Goal: Information Seeking & Learning: Find contact information

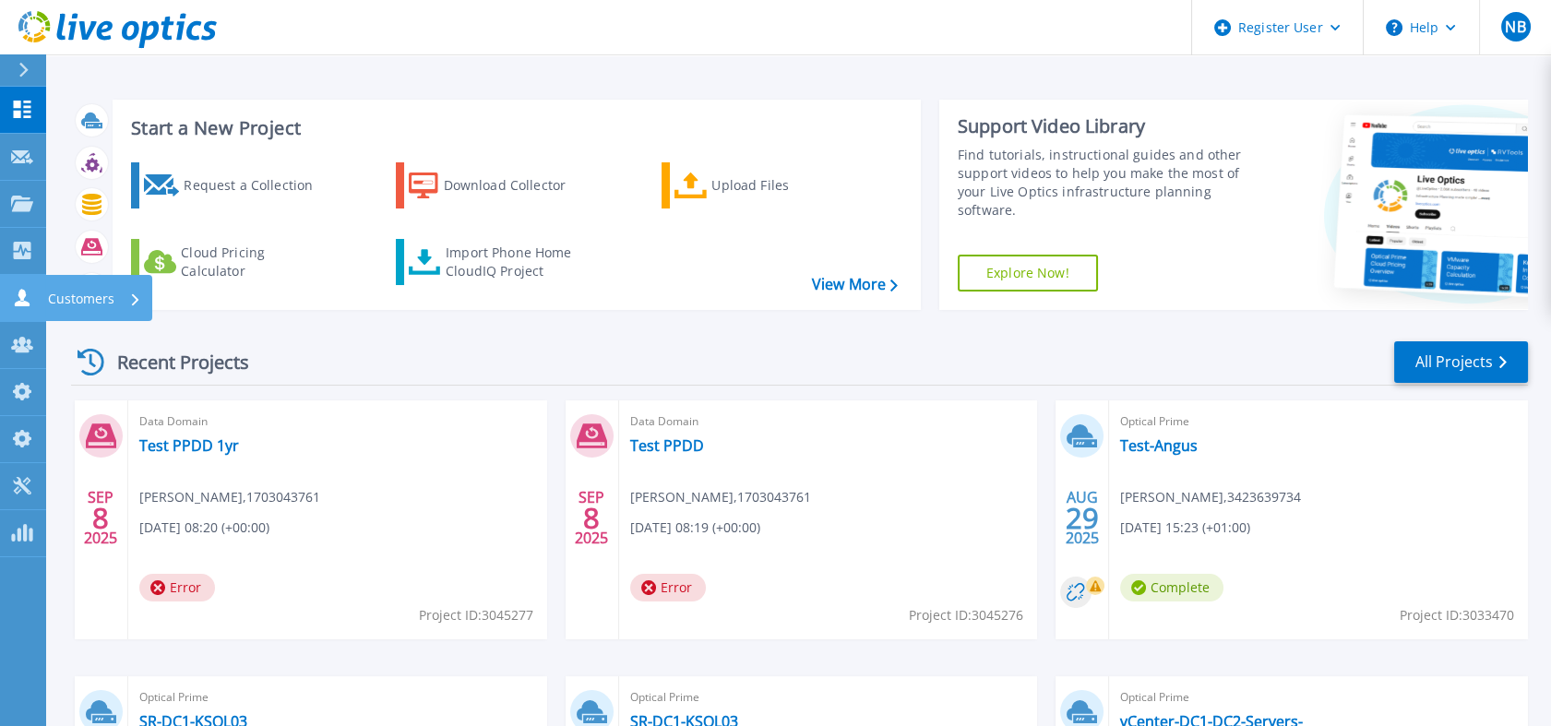
click at [30, 290] on icon at bounding box center [22, 298] width 22 height 18
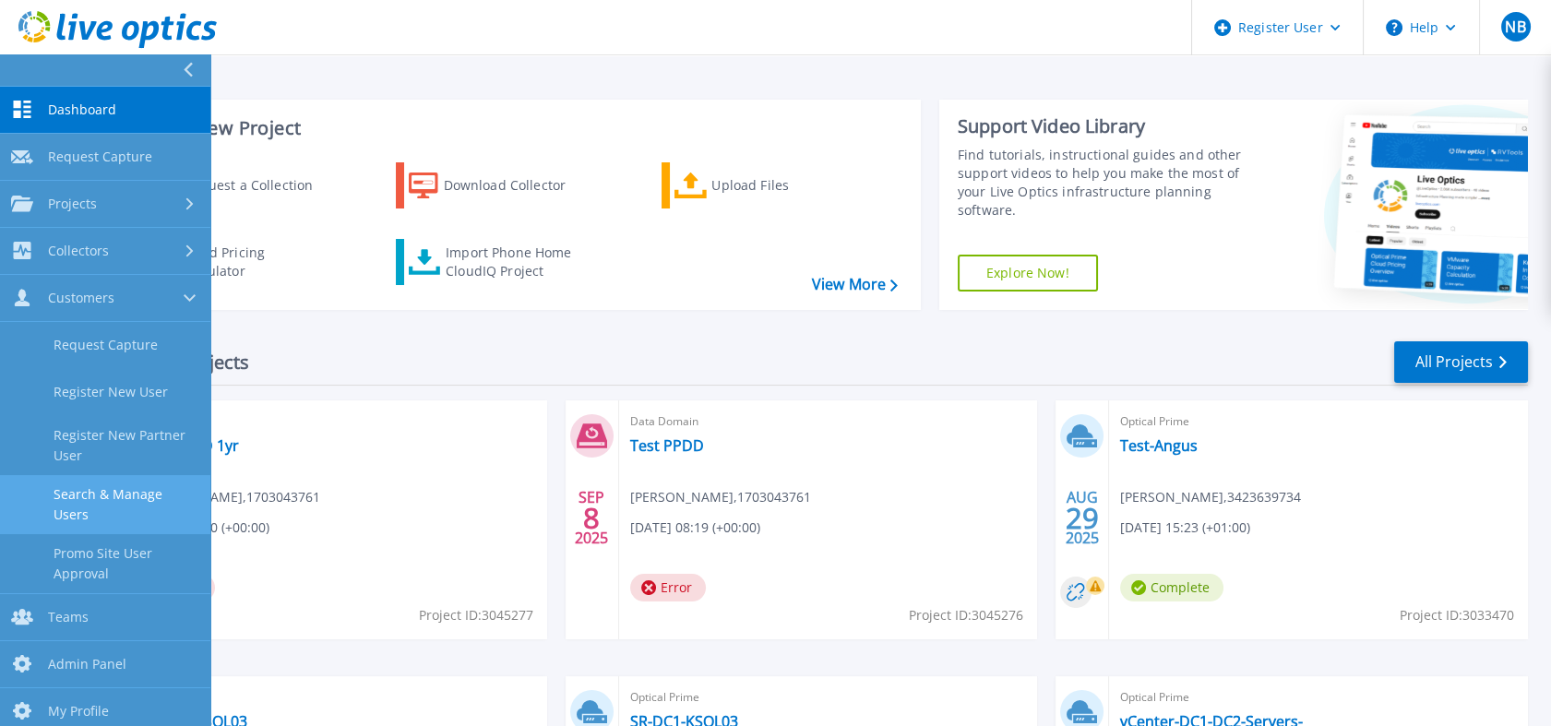
click at [114, 487] on link "Search & Manage Users" at bounding box center [105, 504] width 210 height 59
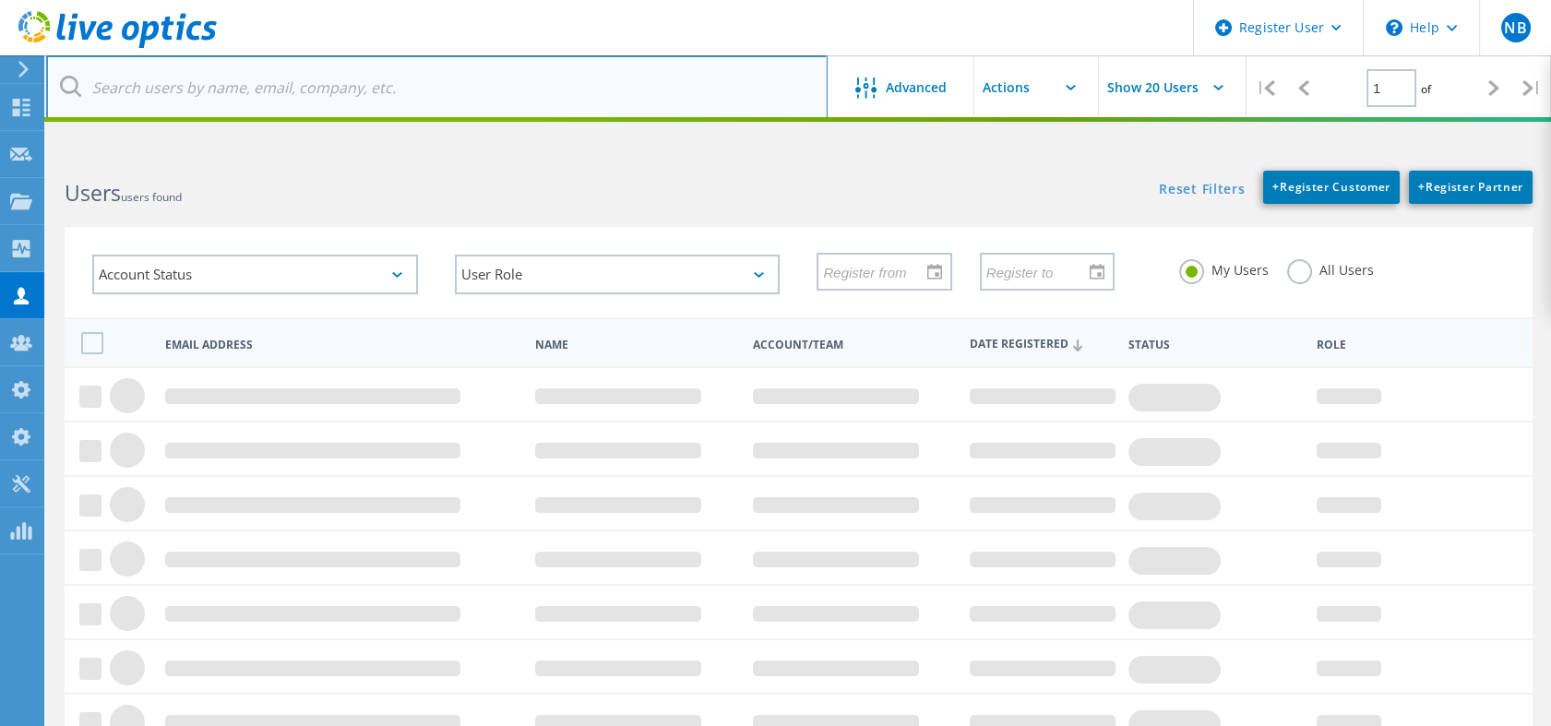
paste input "215422466"
click at [398, 79] on input "text" at bounding box center [437, 87] width 782 height 65
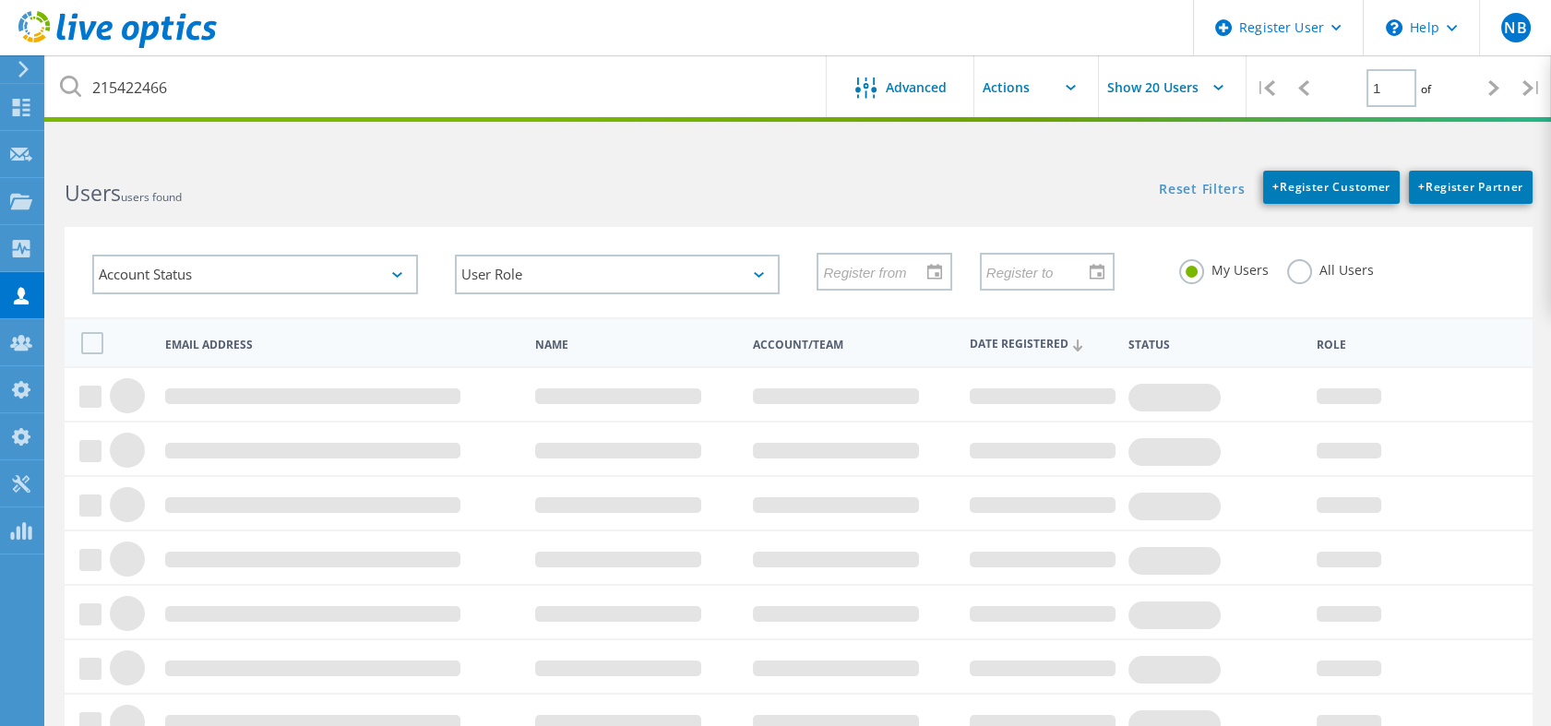
click at [1293, 269] on label "All Users" at bounding box center [1330, 268] width 87 height 18
click at [0, 0] on input "All Users" at bounding box center [0, 0] width 0 height 0
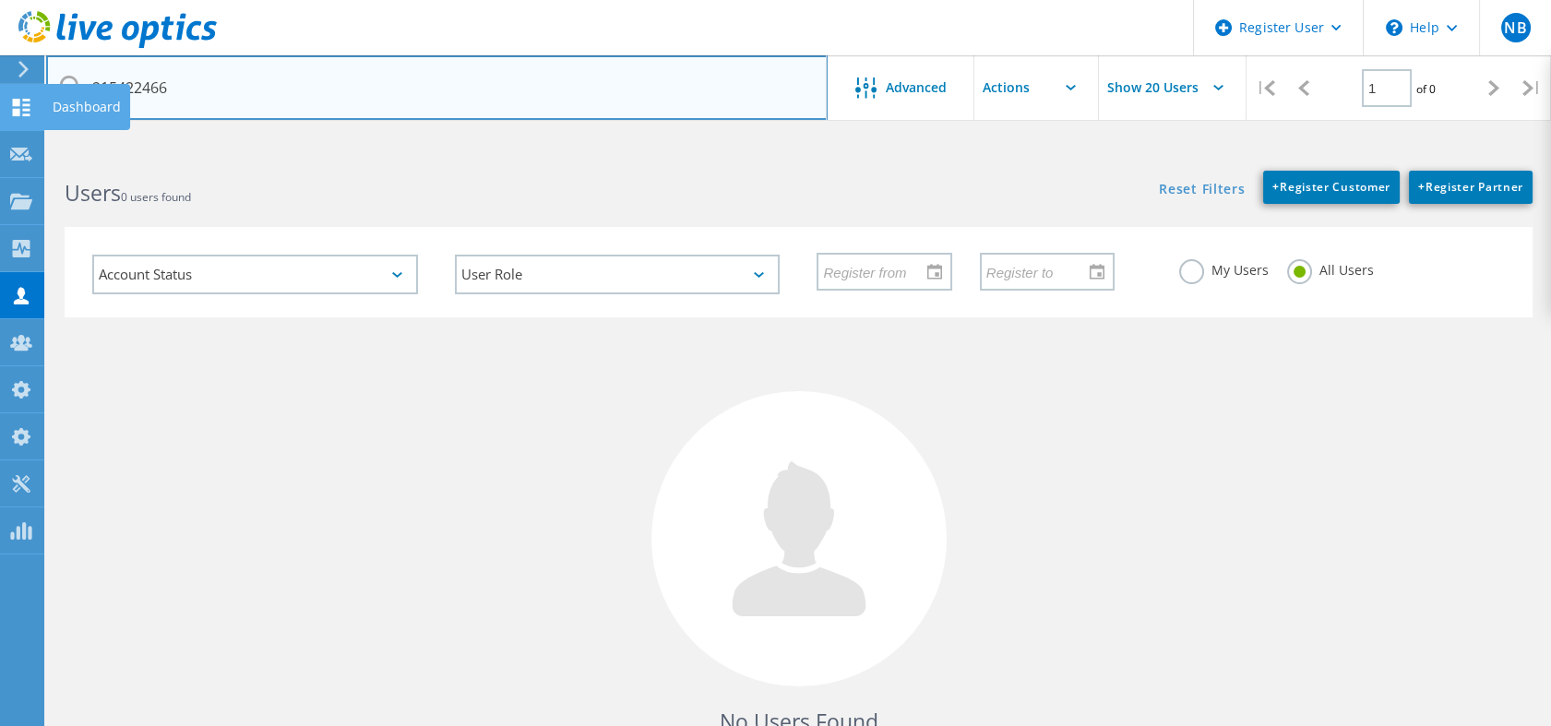
drag, startPoint x: 280, startPoint y: 75, endPoint x: 27, endPoint y: 103, distance: 254.4
click at [27, 152] on div "Register User \n Help Explore Helpful Articles Contact Support NB Dell Admin Us…" at bounding box center [775, 514] width 1551 height 725
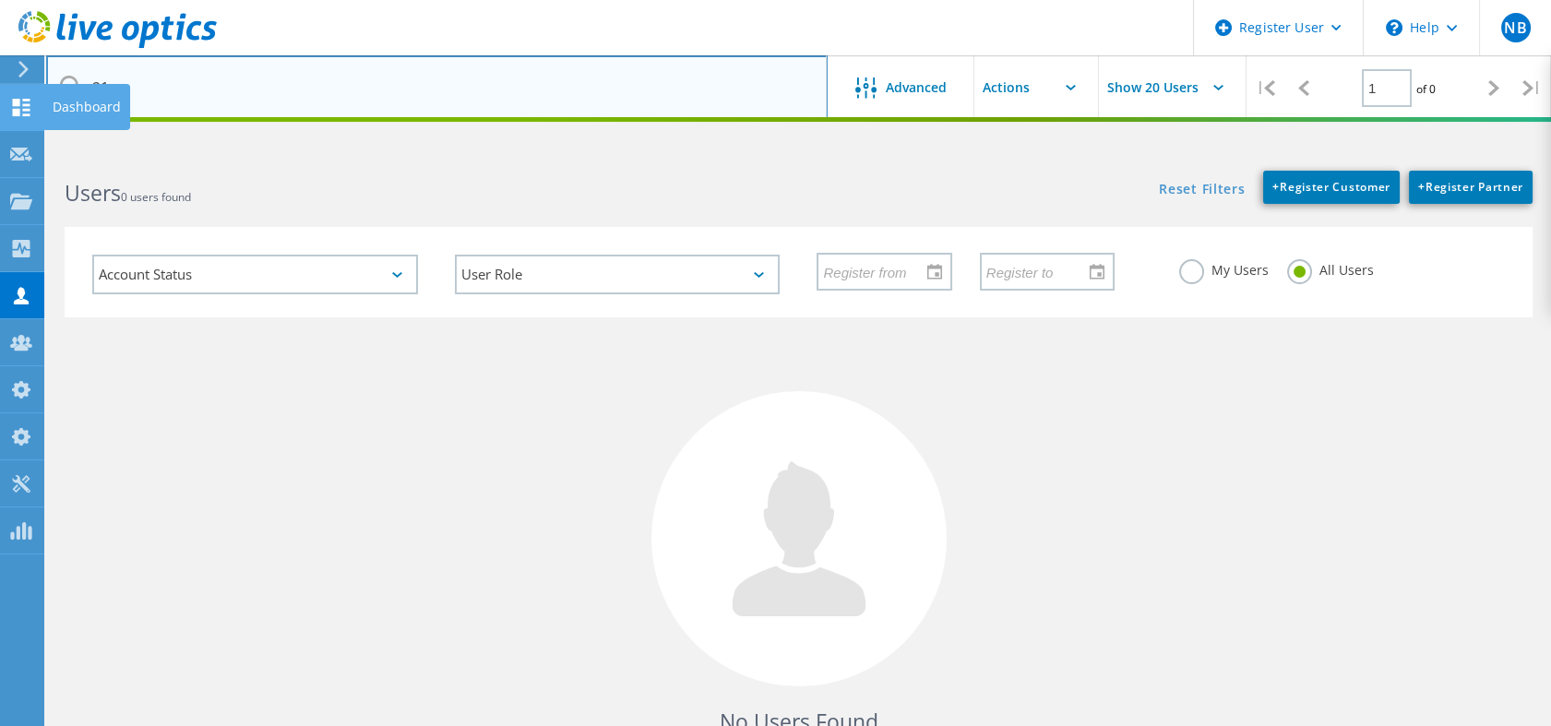
type input "2"
click at [615, 65] on input "thomas.paulsen@" at bounding box center [437, 87] width 782 height 65
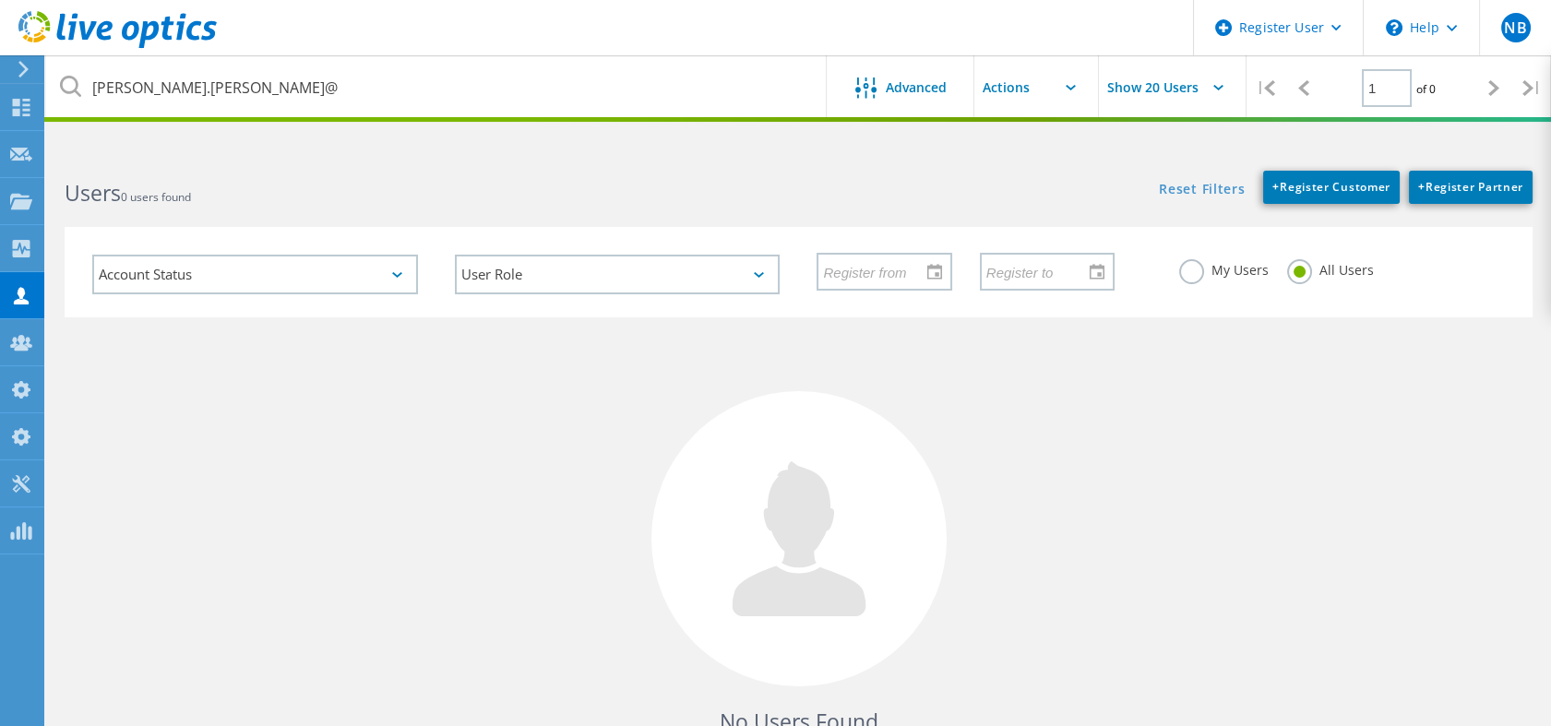
click at [1248, 273] on label "My Users" at bounding box center [1224, 268] width 90 height 18
click at [0, 0] on input "My Users" at bounding box center [0, 0] width 0 height 0
click at [1291, 275] on label "All Users" at bounding box center [1330, 268] width 87 height 18
click at [0, 0] on input "All Users" at bounding box center [0, 0] width 0 height 0
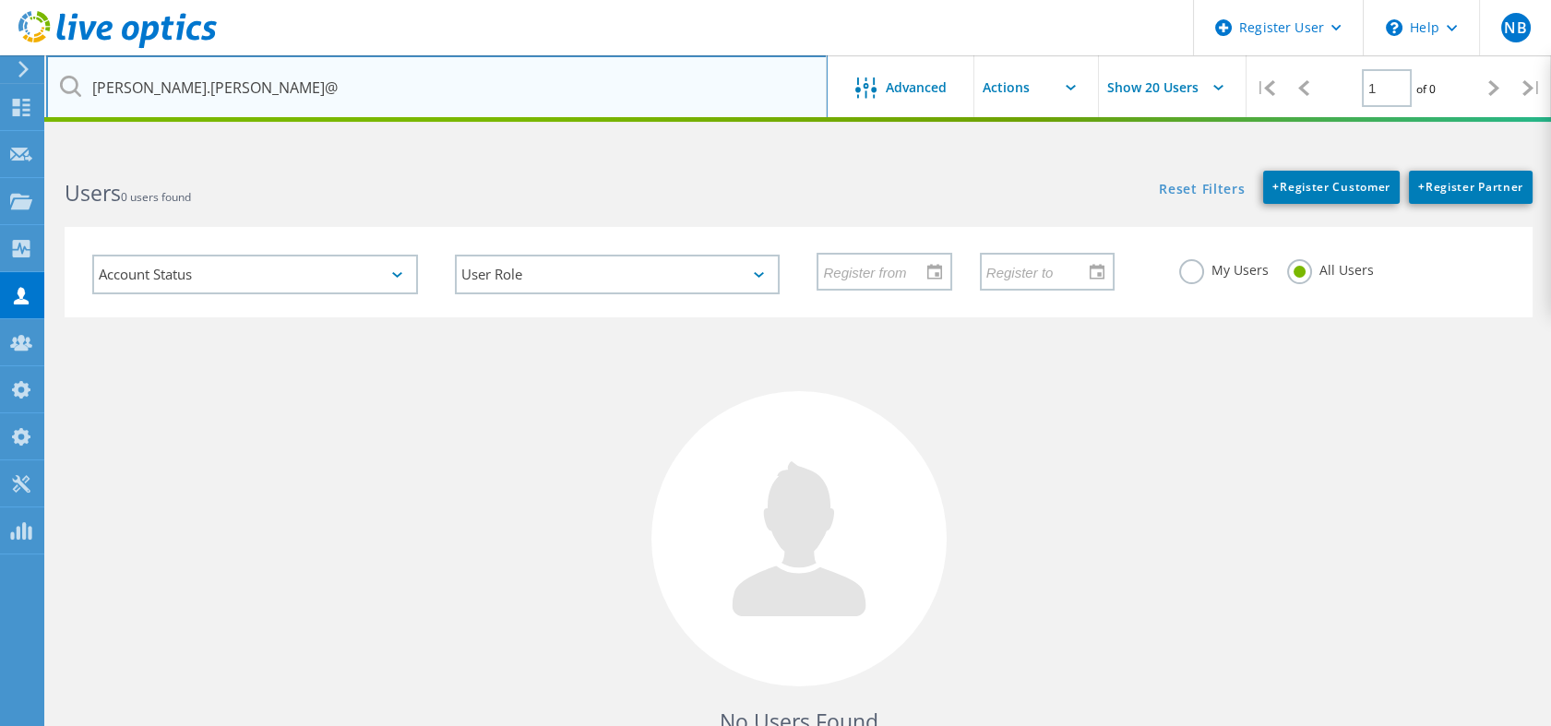
click at [574, 73] on input "thomas.paulsen@" at bounding box center [437, 87] width 782 height 65
type input "thomas.paulsen@ak"
click at [337, 92] on input "thomas.paulsen@ak" at bounding box center [437, 87] width 782 height 65
drag, startPoint x: 199, startPoint y: 57, endPoint x: 179, endPoint y: 36, distance: 29.4
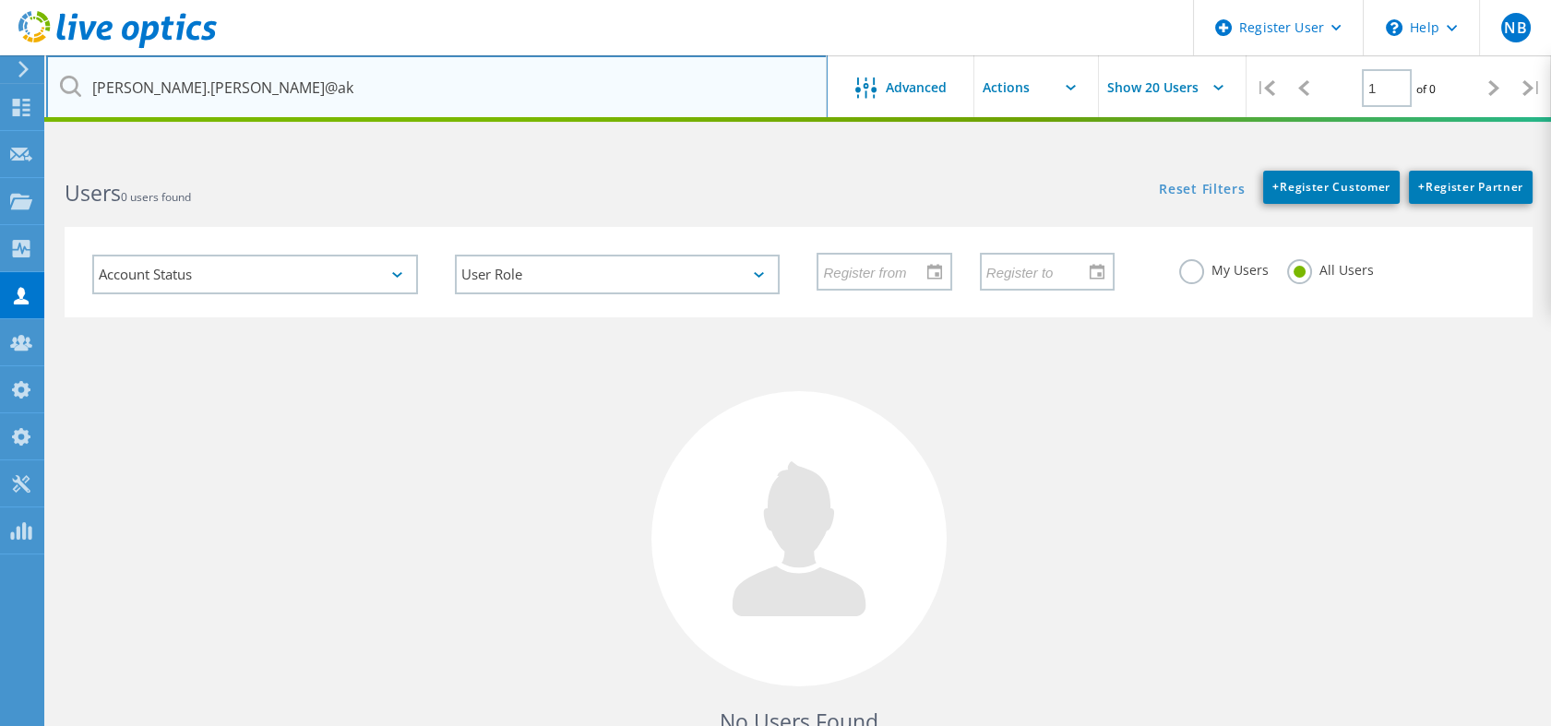
click at [179, 152] on div "Register User \n Help Explore Helpful Articles Contact Support NB Dell Admin Us…" at bounding box center [775, 514] width 1551 height 725
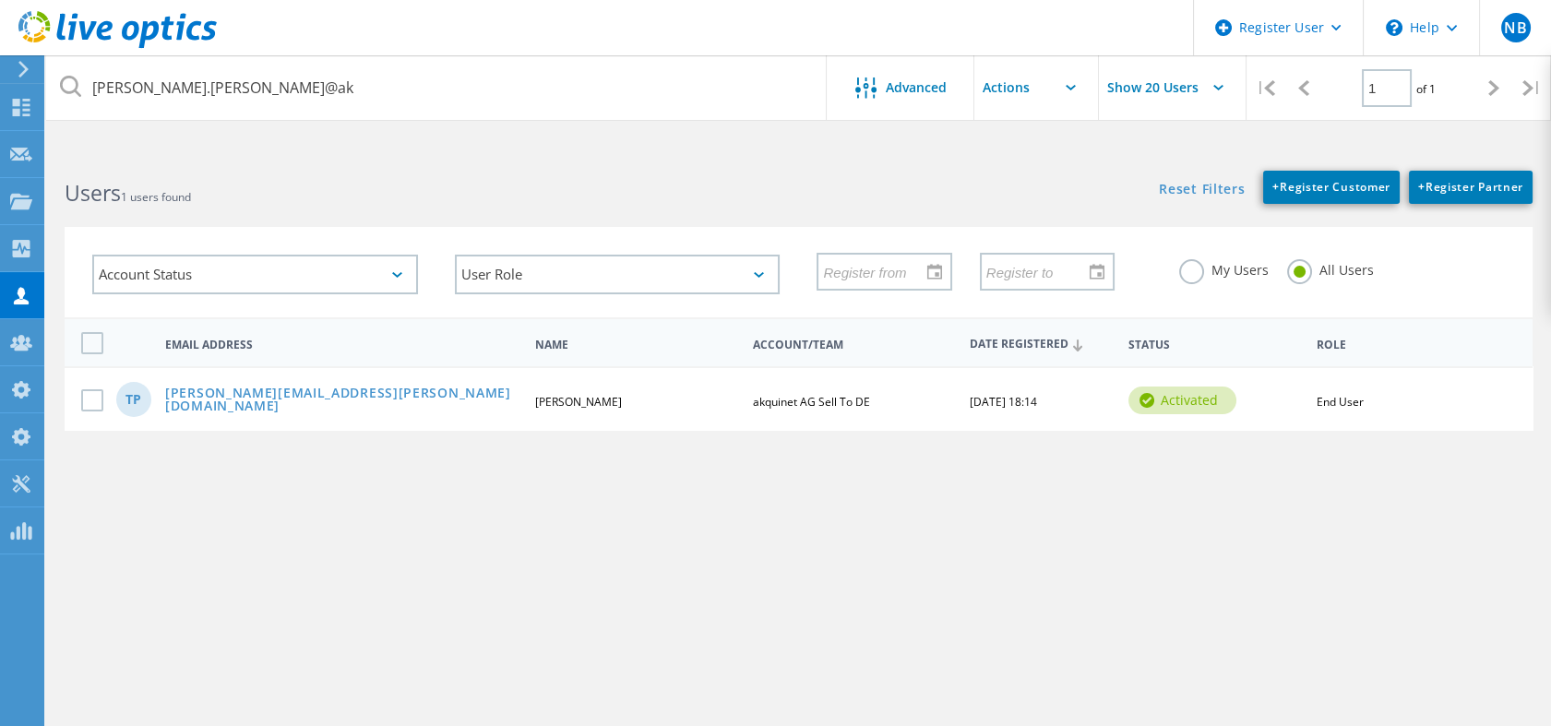
click at [179, 36] on use at bounding box center [117, 29] width 198 height 37
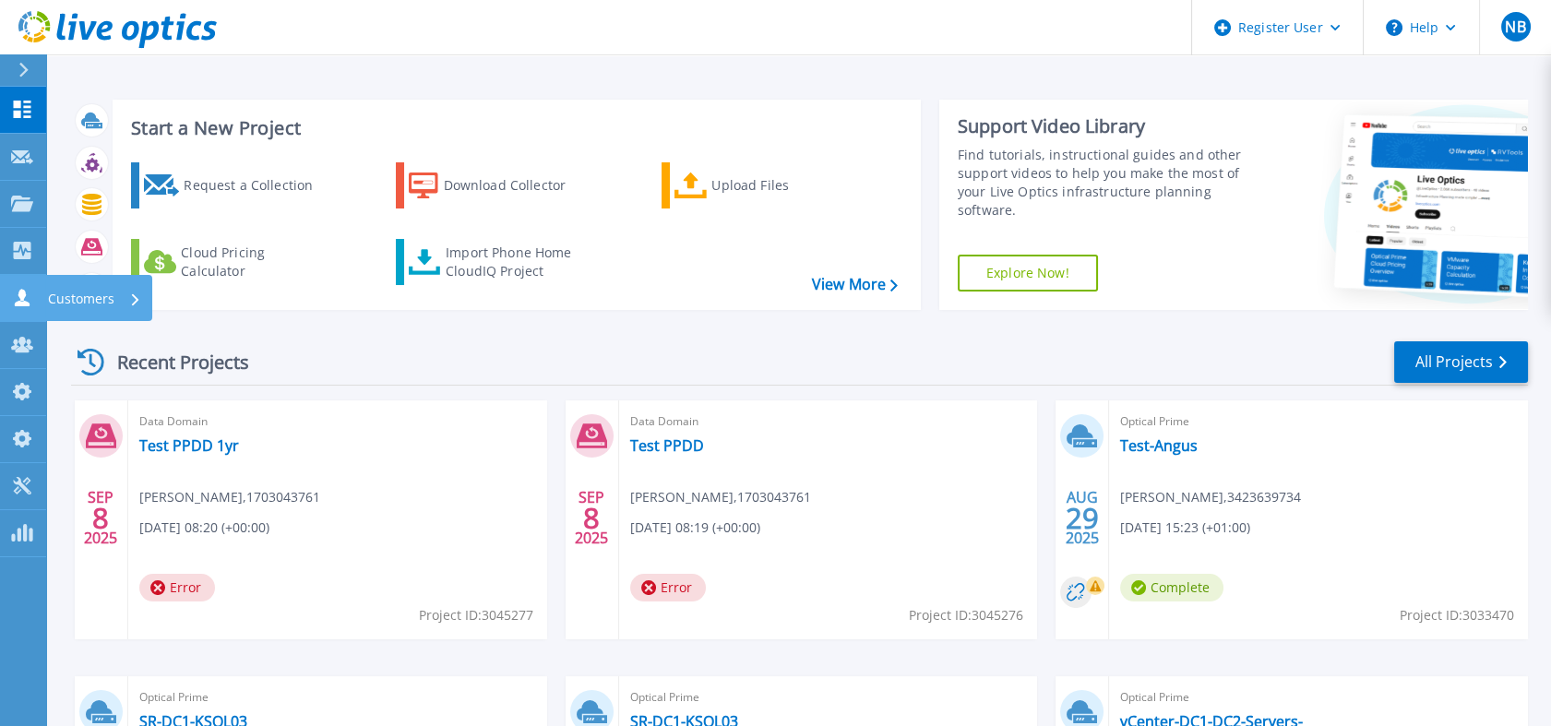
click at [26, 294] on icon at bounding box center [22, 298] width 22 height 18
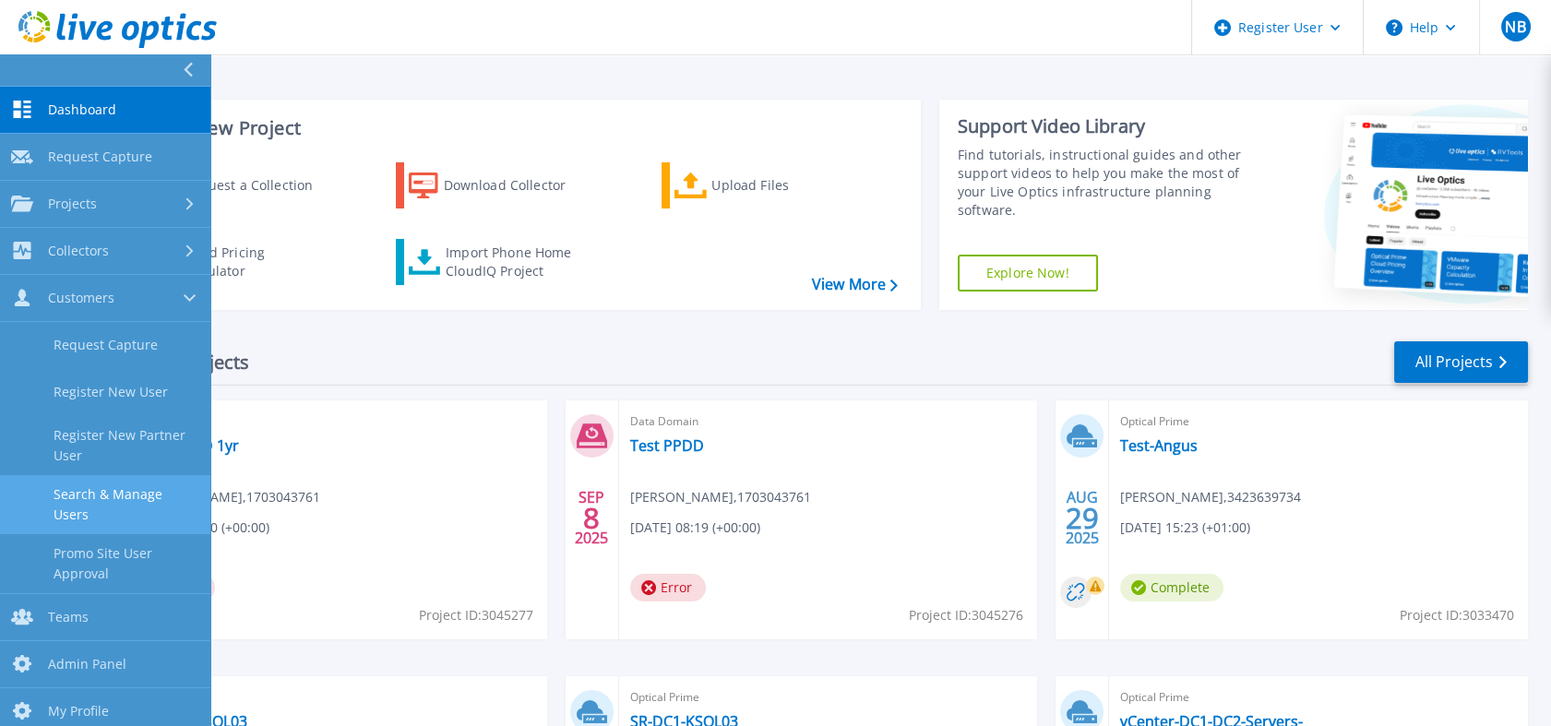
click at [173, 496] on link "Search & Manage Users" at bounding box center [105, 504] width 210 height 59
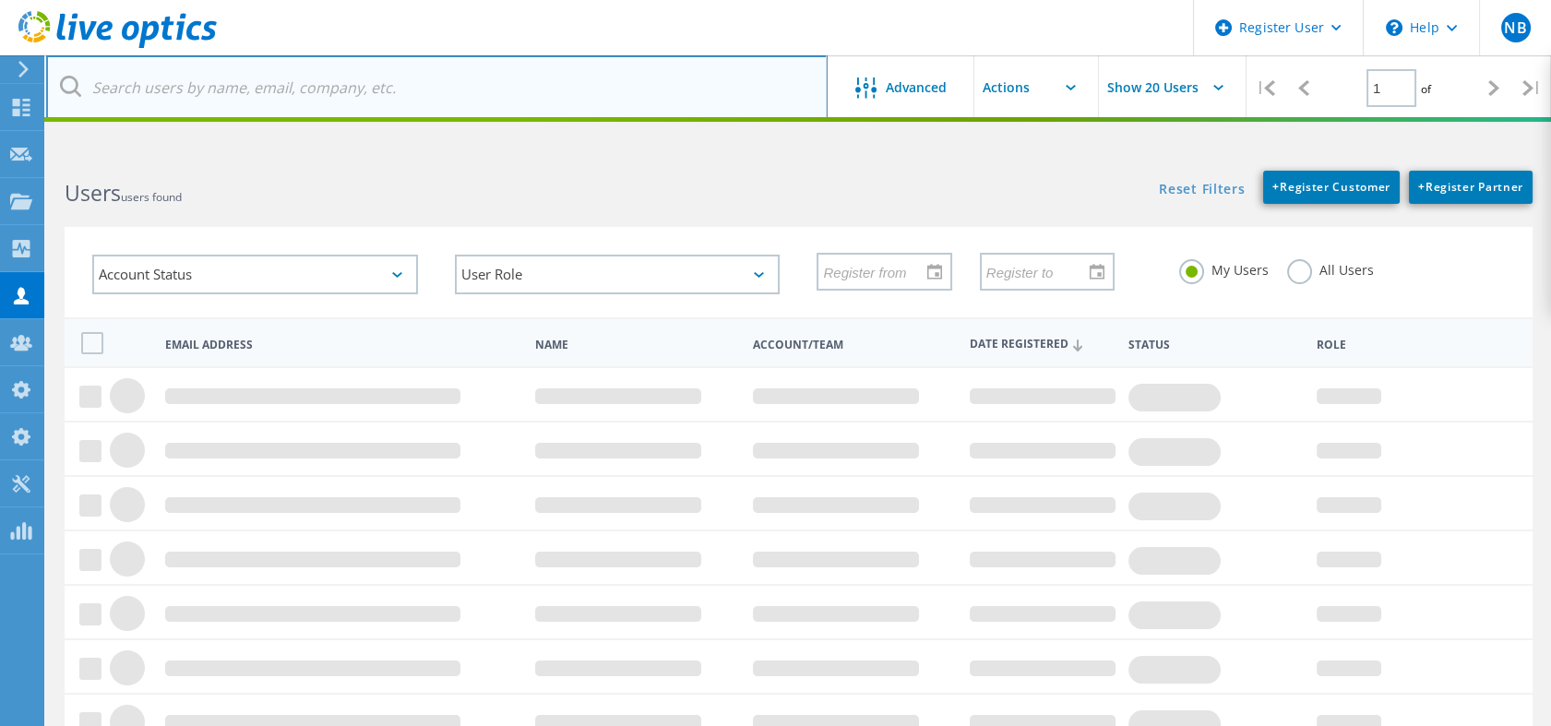
click at [496, 91] on input "text" at bounding box center [437, 87] width 782 height 65
paste input "215422466"
type input "215422466"
type input "thomas.paulsen@ak"
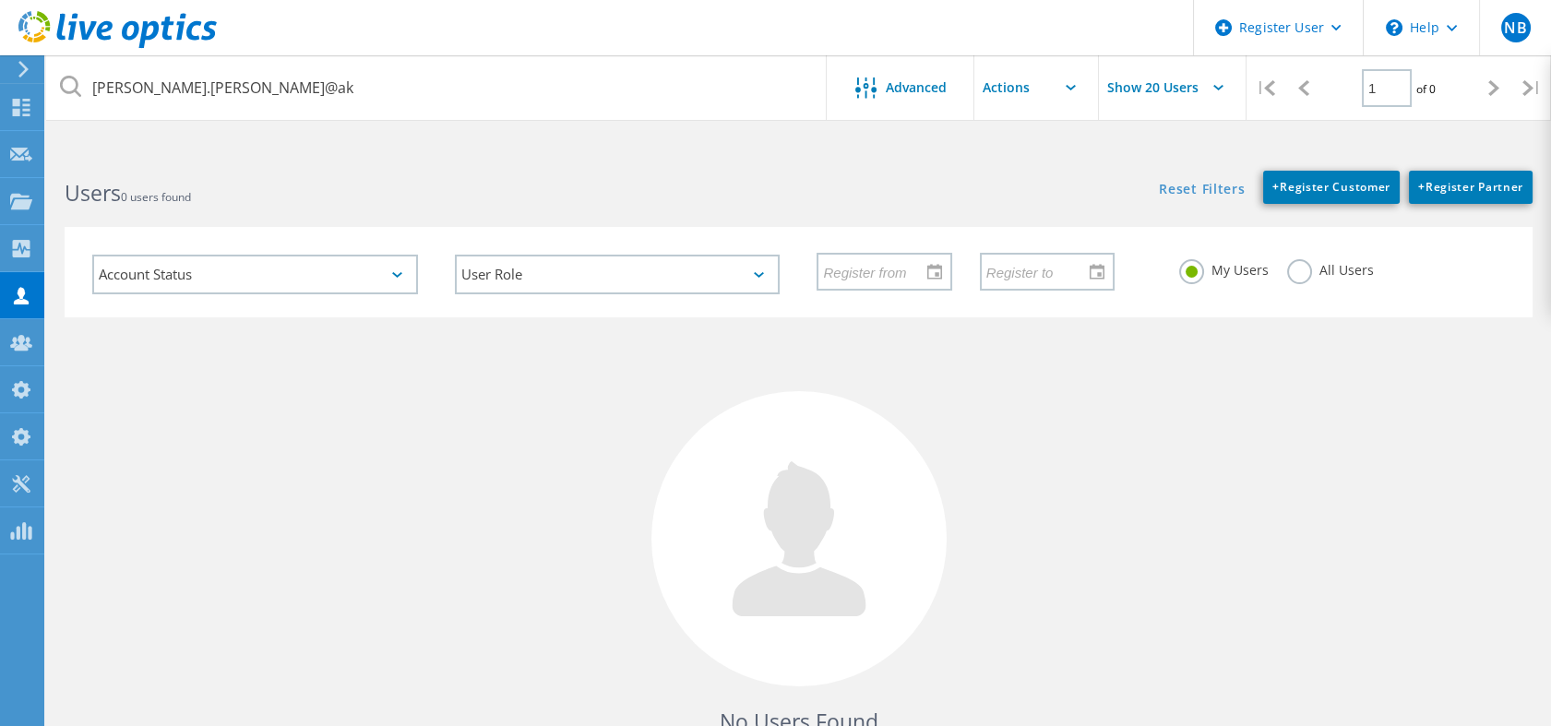
click at [1304, 277] on label "All Users" at bounding box center [1330, 268] width 87 height 18
click at [0, 0] on input "All Users" at bounding box center [0, 0] width 0 height 0
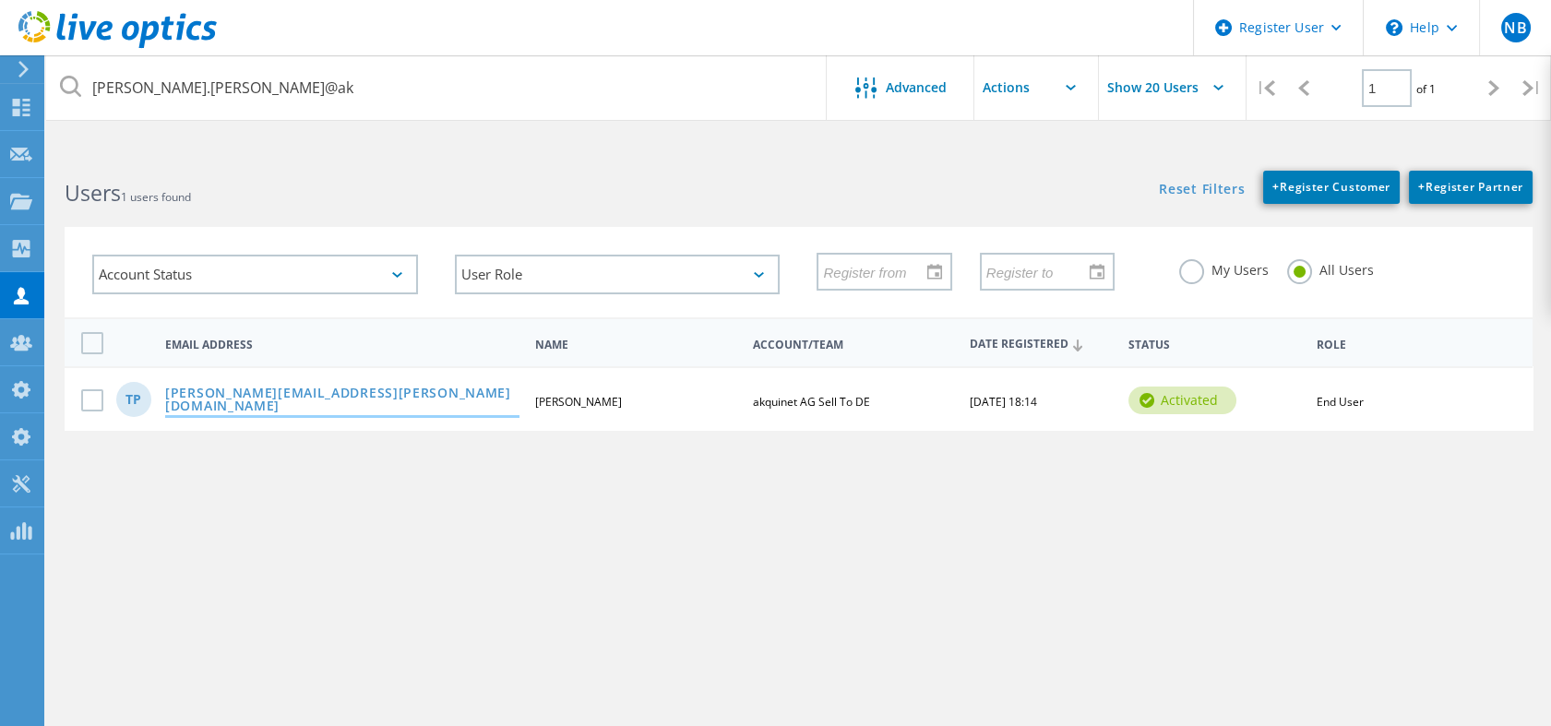
click at [304, 388] on link "thomas.paulsen@akquinet.de" at bounding box center [342, 401] width 354 height 29
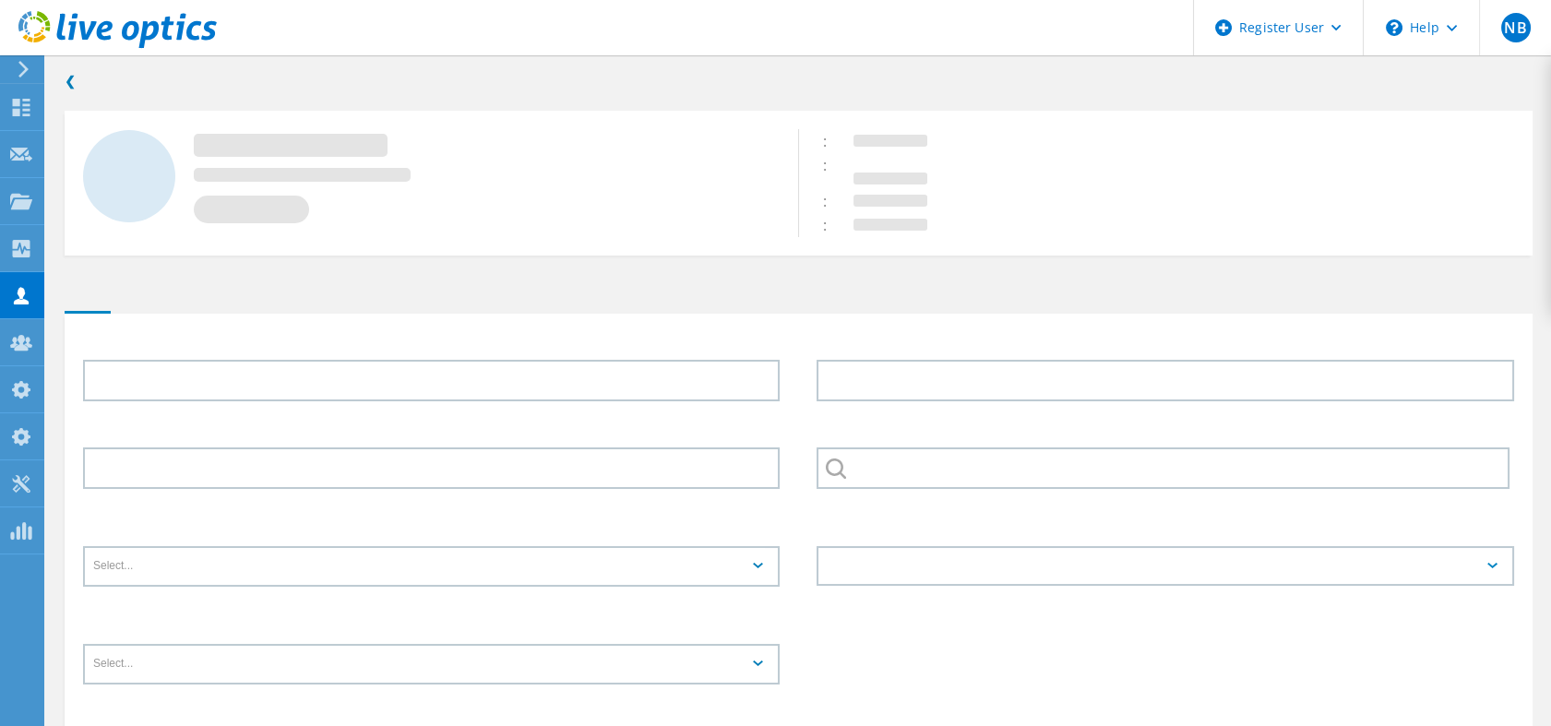
type input "Thomas"
type input "Paulsen"
type input "akquinet AG Sell To DE"
type input "English"
type input "End User"
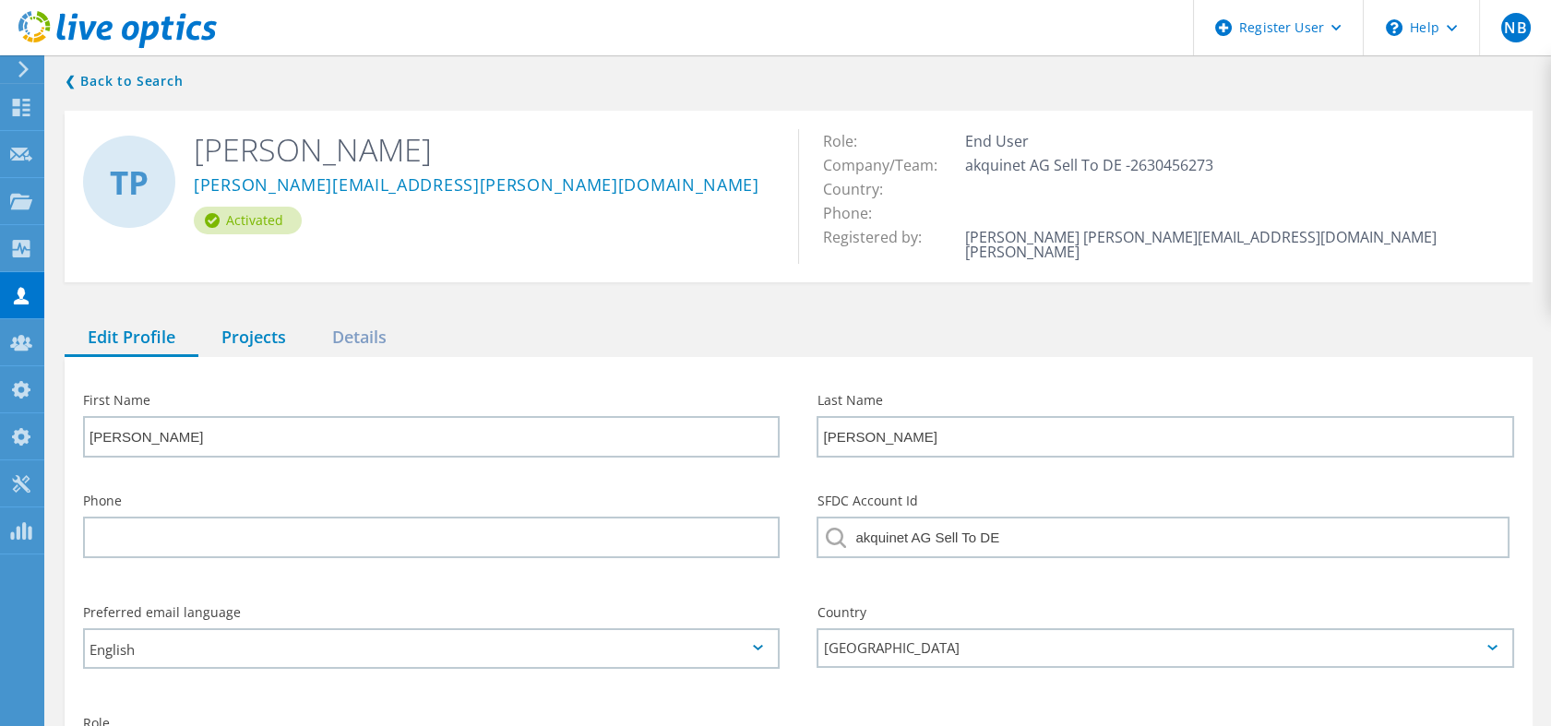
click at [259, 340] on div "Projects" at bounding box center [253, 338] width 111 height 38
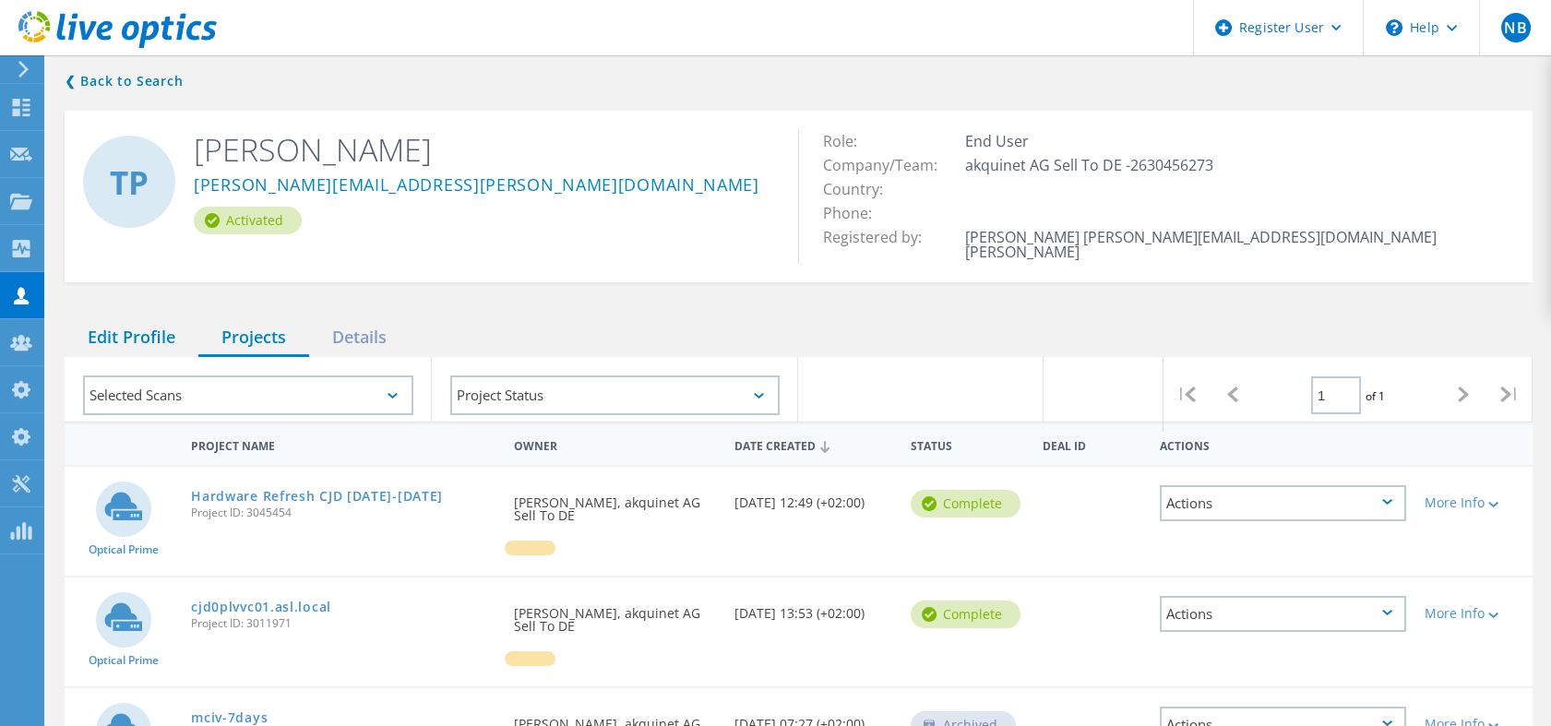
click at [150, 325] on div "Edit Profile" at bounding box center [132, 338] width 134 height 38
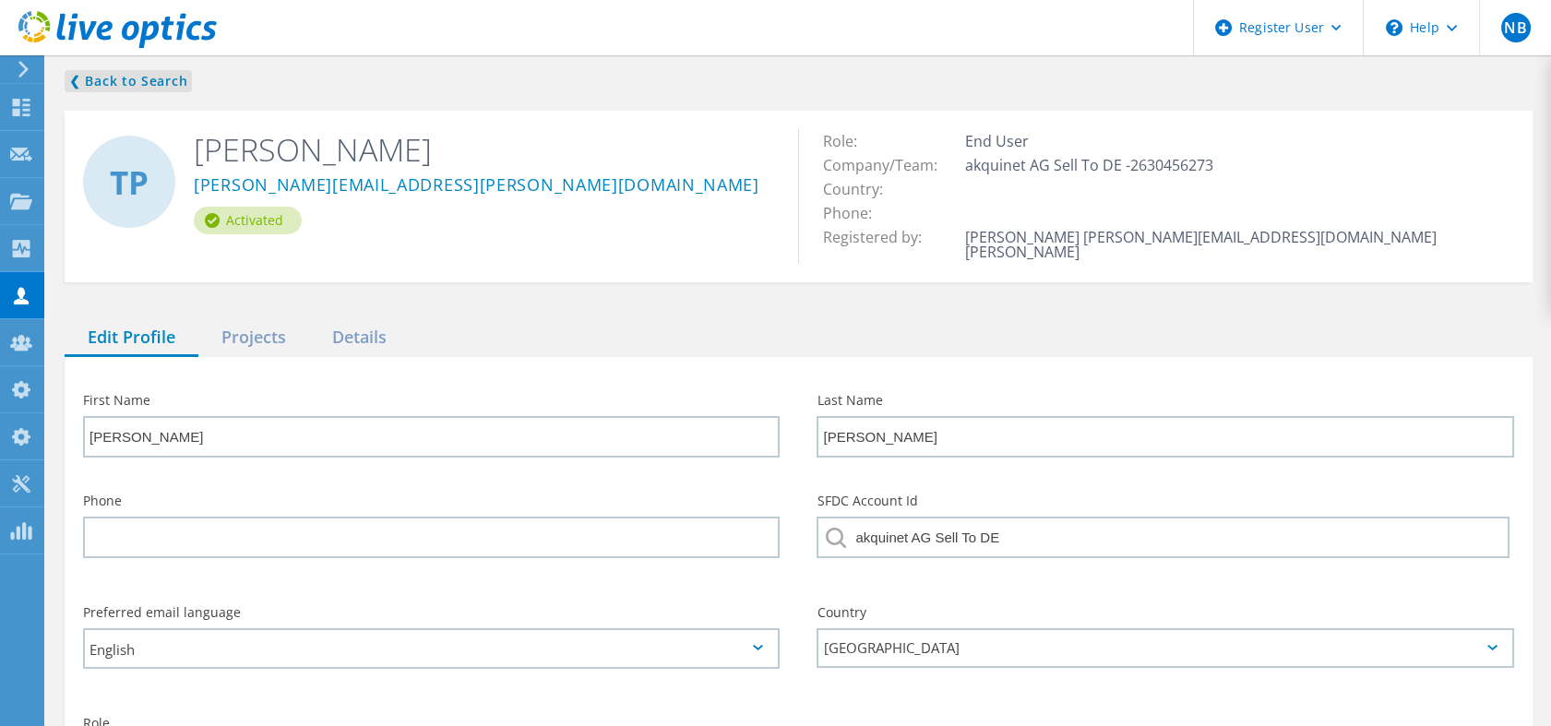
click at [140, 81] on link "❮ Back to Search" at bounding box center [128, 81] width 127 height 22
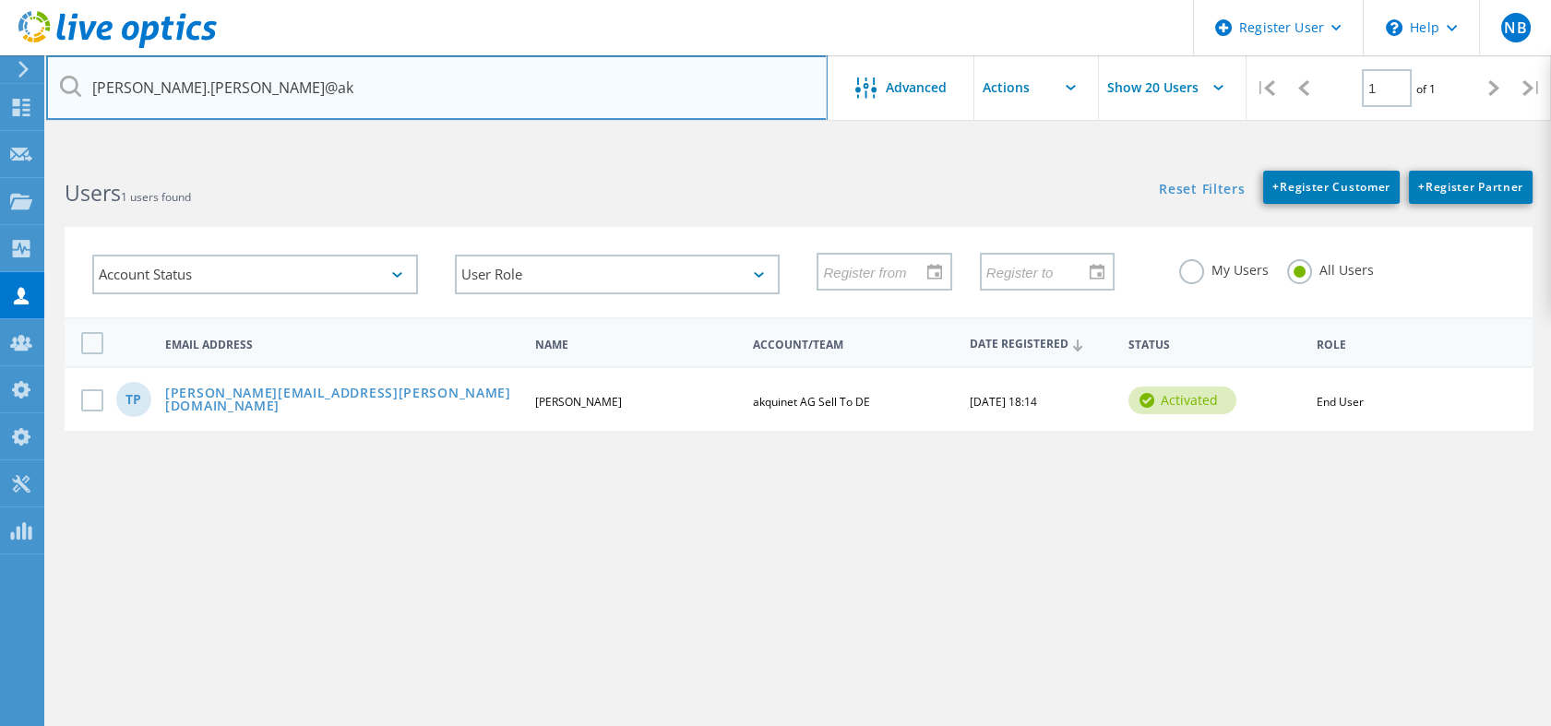
drag, startPoint x: 311, startPoint y: 94, endPoint x: 82, endPoint y: 99, distance: 228.9
click at [82, 99] on input "thomas.paulsen@ak" at bounding box center [437, 87] width 782 height 65
paste input "[EMAIL_ADDRESS][DOMAIN_NAME]"
drag, startPoint x: 407, startPoint y: 93, endPoint x: 87, endPoint y: 78, distance: 320.5
click at [87, 78] on input "[EMAIL_ADDRESS][DOMAIN_NAME]" at bounding box center [437, 87] width 782 height 65
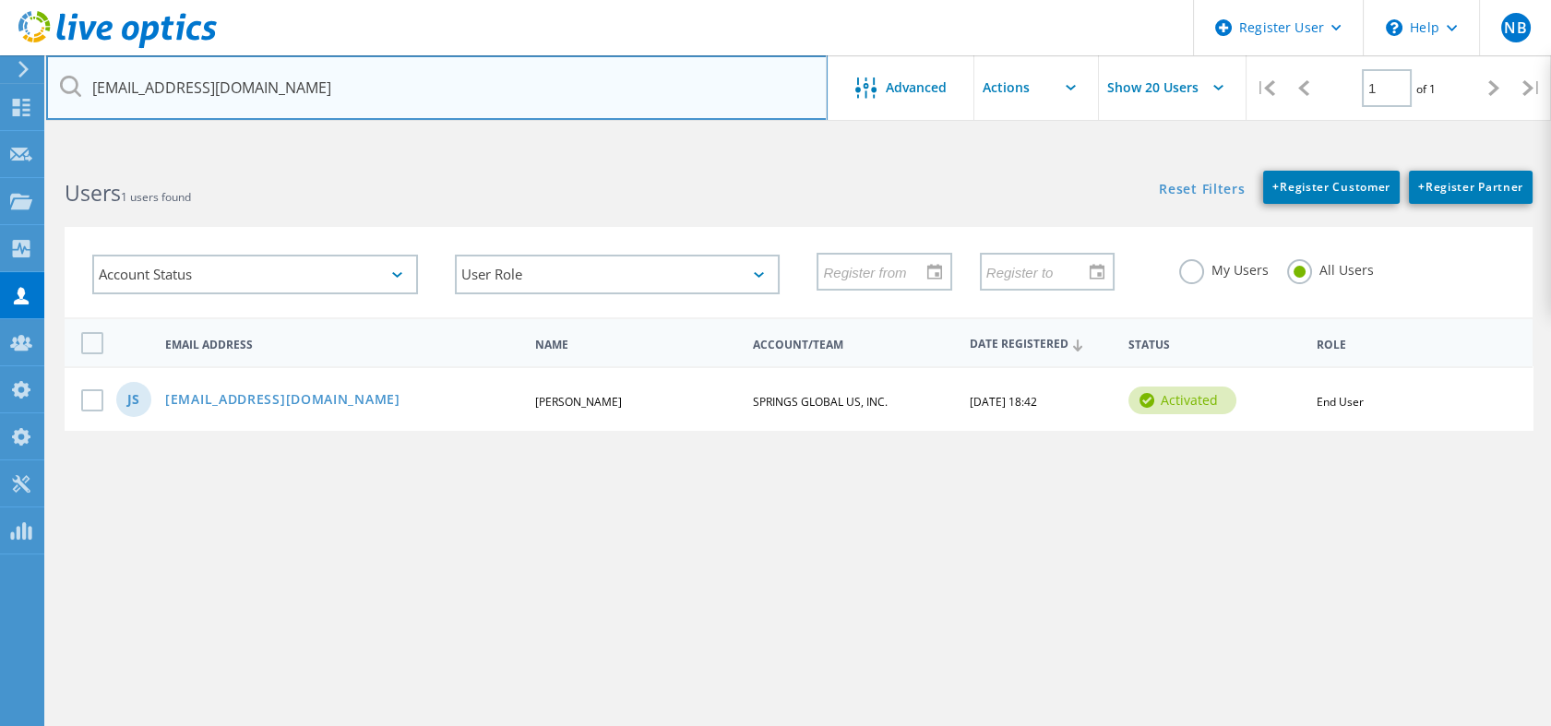
paste input "https://dellservices.lightning.force.com/lightning/r/Case/500Do00000Xt4EaIAJ/vi…"
paste input "jshavlik@springswf"
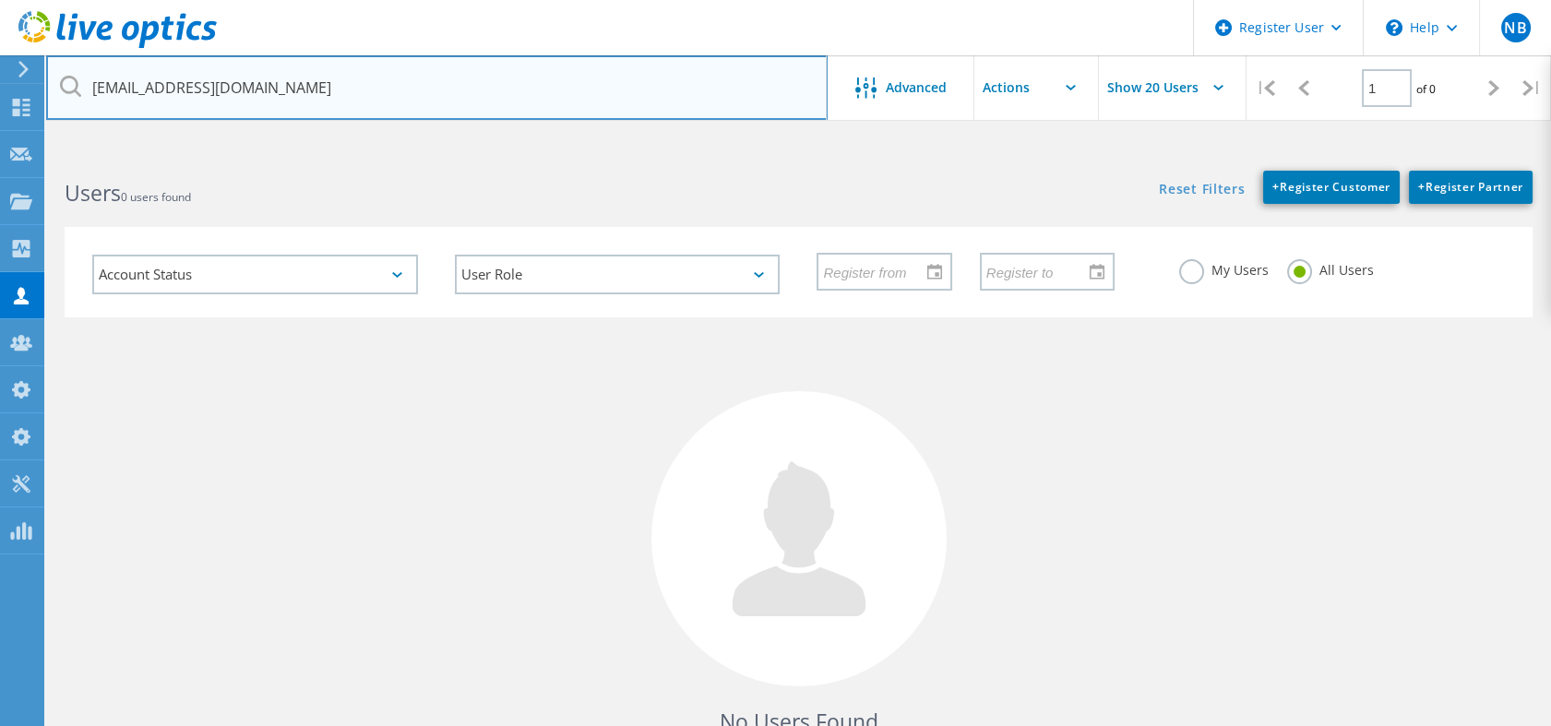
type input "jshavlik@springswf.com"
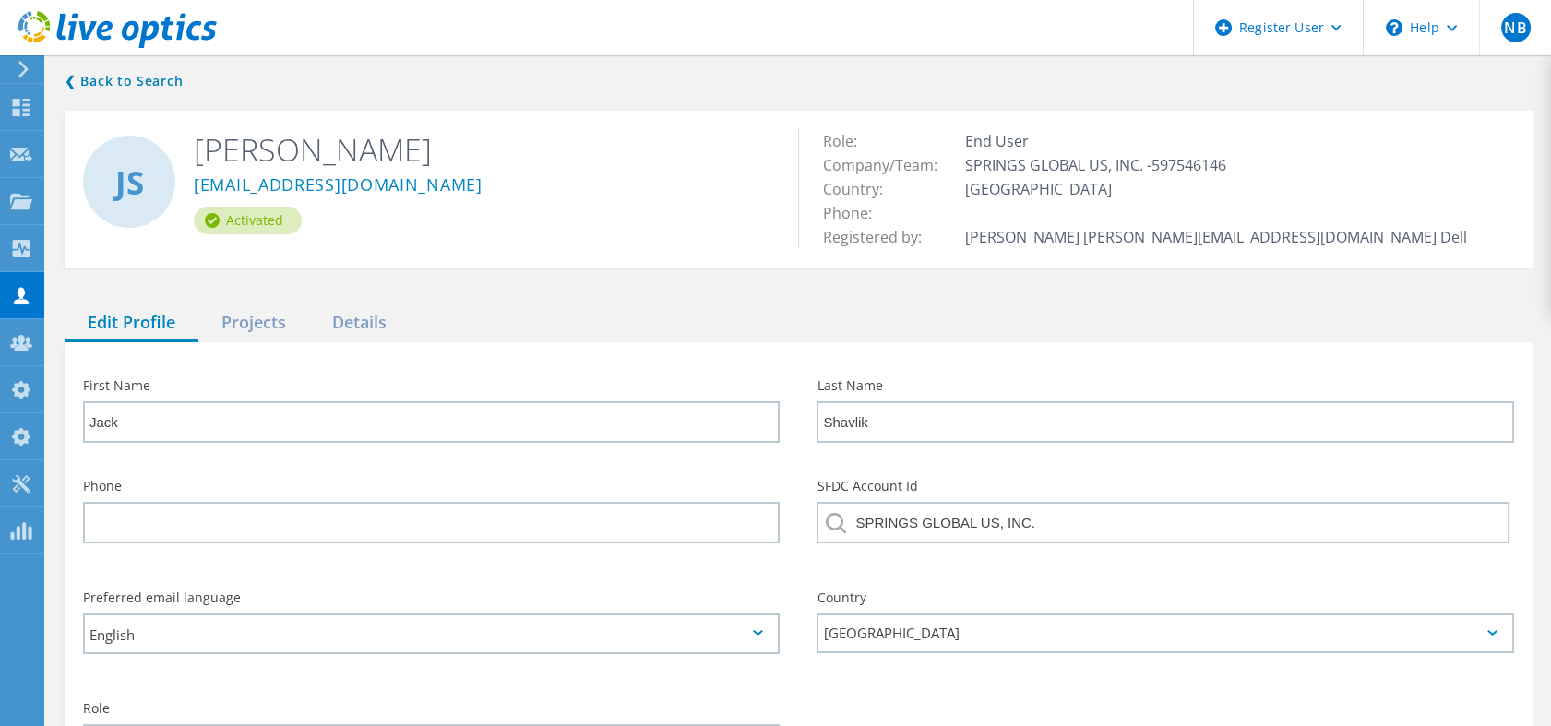
drag, startPoint x: 558, startPoint y: 187, endPoint x: 192, endPoint y: 186, distance: 366.3
click at [192, 186] on div "[PERSON_NAME] Shavlik [EMAIL_ADDRESS][PERSON_NAME][DOMAIN_NAME] Activated" at bounding box center [432, 182] width 734 height 142
drag, startPoint x: 192, startPoint y: 186, endPoint x: 431, endPoint y: 185, distance: 239.0
drag, startPoint x: 431, startPoint y: 185, endPoint x: 364, endPoint y: 249, distance: 92.7
click at [364, 249] on div "[PERSON_NAME] Shavlik [EMAIL_ADDRESS][PERSON_NAME][DOMAIN_NAME] Activated" at bounding box center [432, 182] width 734 height 142
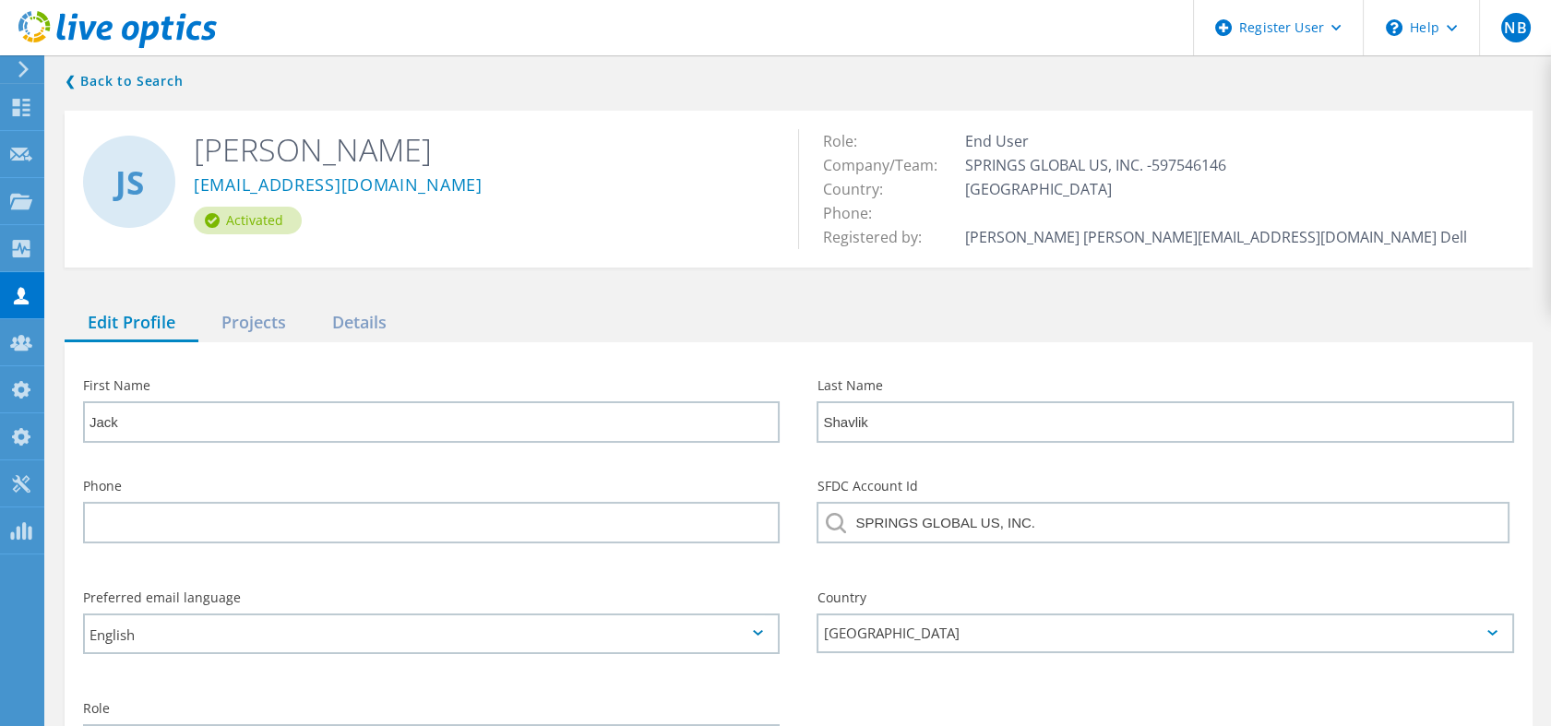
drag, startPoint x: 554, startPoint y: 188, endPoint x: 192, endPoint y: 181, distance: 361.8
click at [192, 181] on div "[PERSON_NAME] Shavlik [EMAIL_ADDRESS][PERSON_NAME][DOMAIN_NAME] Activated" at bounding box center [432, 182] width 734 height 142
click at [472, 216] on div "Activated" at bounding box center [482, 221] width 577 height 28
drag, startPoint x: 556, startPoint y: 185, endPoint x: 195, endPoint y: 191, distance: 361.8
click at [195, 191] on div "[EMAIL_ADDRESS][DOMAIN_NAME]" at bounding box center [482, 188] width 577 height 37
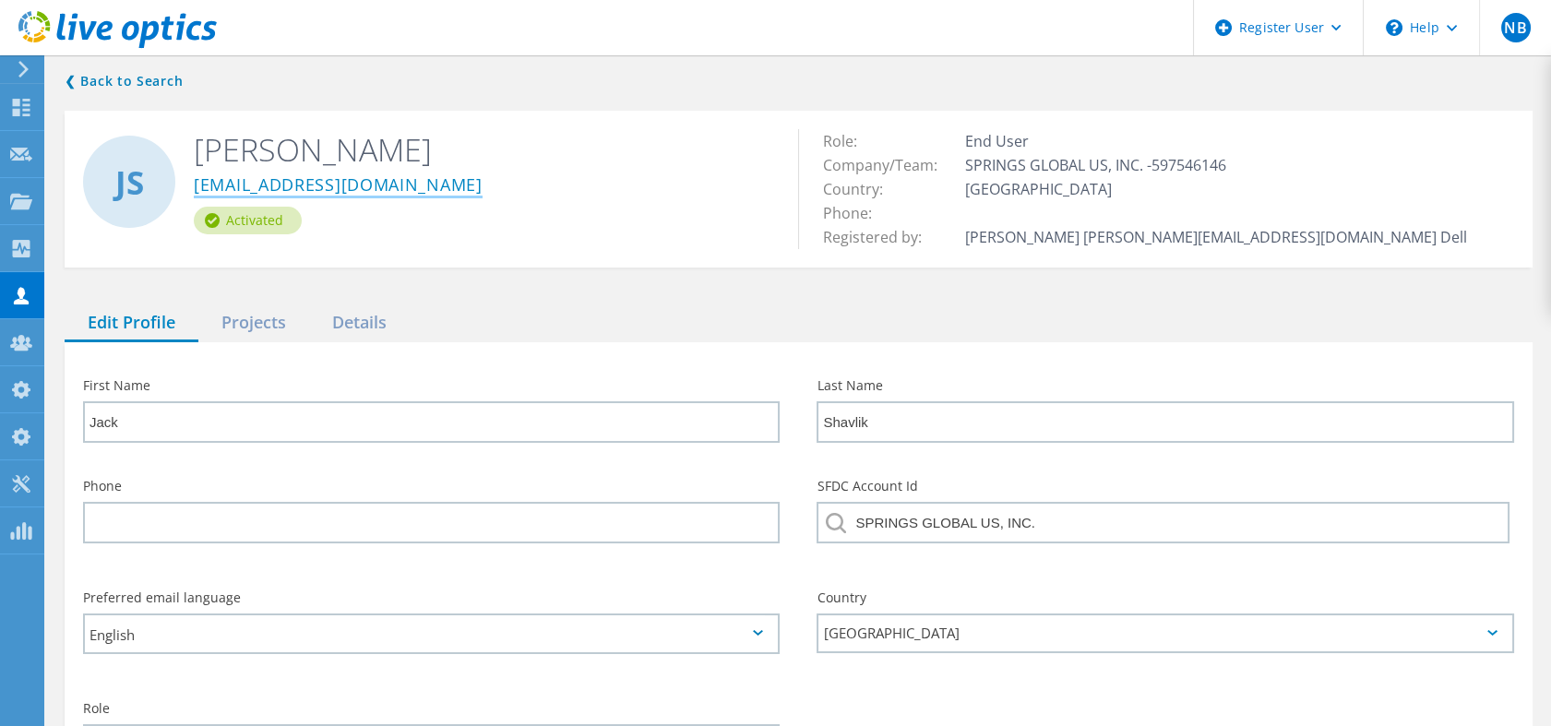
copy link "[EMAIL_ADDRESS][DOMAIN_NAME]"
